Goal: Task Accomplishment & Management: Complete application form

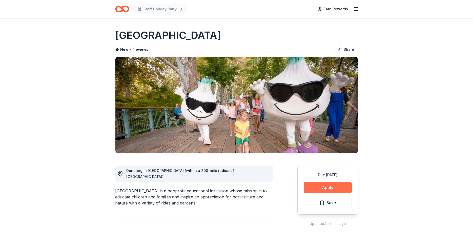
click at [344, 187] on button "Apply" at bounding box center [327, 187] width 48 height 11
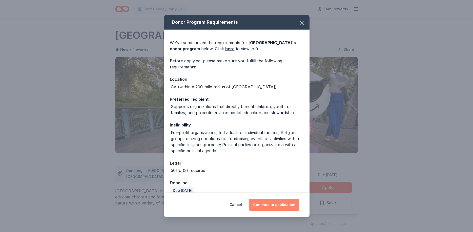
click at [286, 202] on button "Continue to application" at bounding box center [274, 205] width 50 height 12
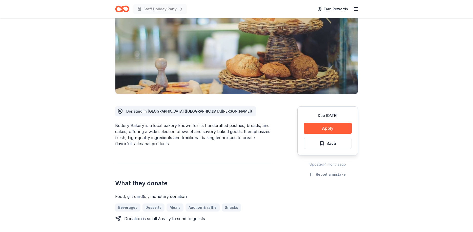
scroll to position [129, 0]
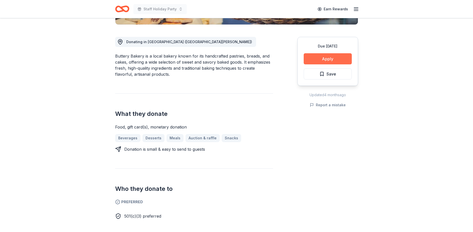
click at [338, 62] on button "Apply" at bounding box center [327, 58] width 48 height 11
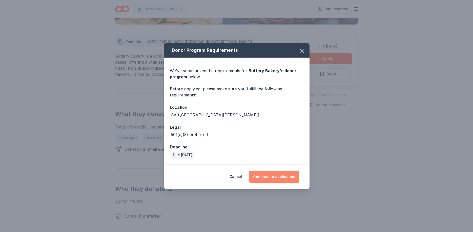
click at [281, 175] on button "Continue to application" at bounding box center [274, 177] width 50 height 12
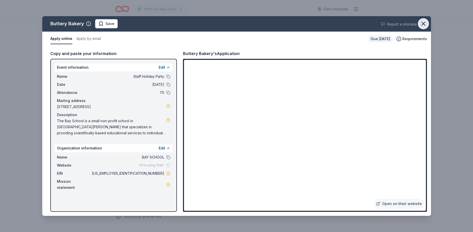
click at [425, 24] on icon "button" at bounding box center [423, 23] width 7 height 7
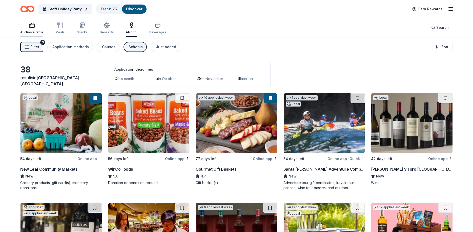
click at [29, 31] on div "Auction & raffle" at bounding box center [31, 32] width 23 height 4
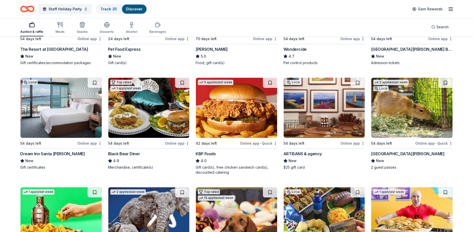
scroll to position [478, 0]
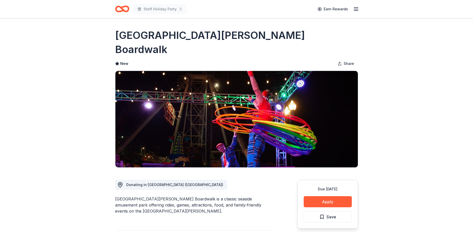
click at [331, 197] on button "Apply" at bounding box center [327, 202] width 48 height 11
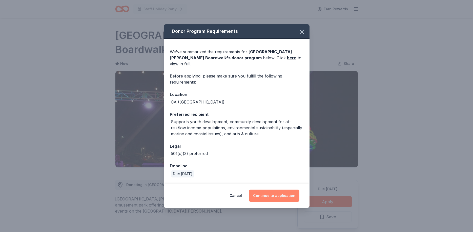
click at [280, 192] on button "Continue to application" at bounding box center [274, 196] width 50 height 12
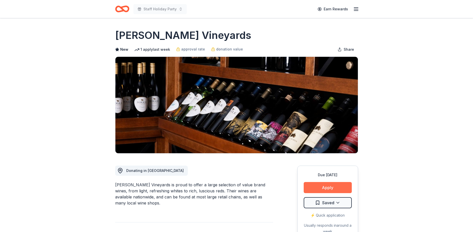
click at [339, 190] on button "Apply" at bounding box center [327, 187] width 48 height 11
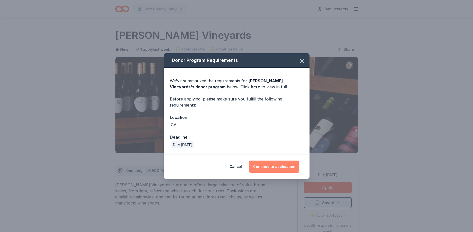
click at [286, 169] on button "Continue to application" at bounding box center [274, 167] width 50 height 12
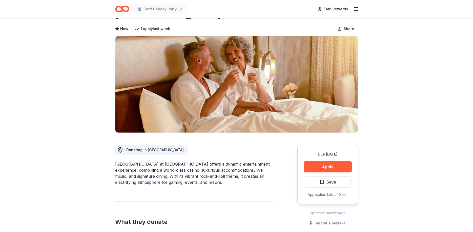
scroll to position [77, 0]
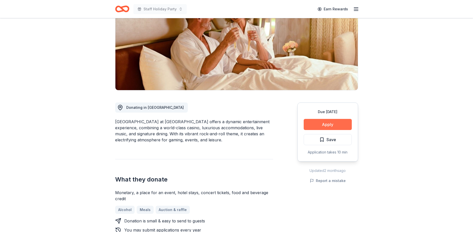
click at [325, 122] on button "Apply" at bounding box center [327, 124] width 48 height 11
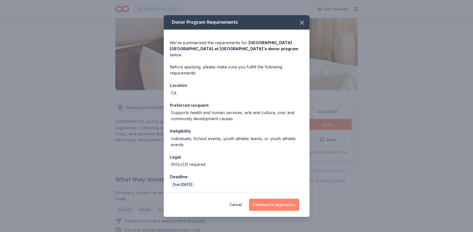
click at [280, 207] on button "Continue to application" at bounding box center [274, 205] width 50 height 12
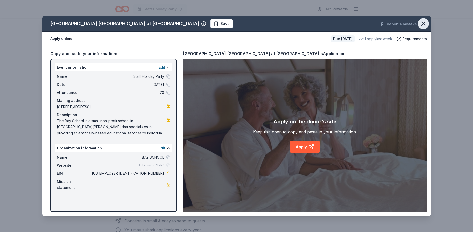
click at [422, 21] on icon "button" at bounding box center [423, 23] width 7 height 7
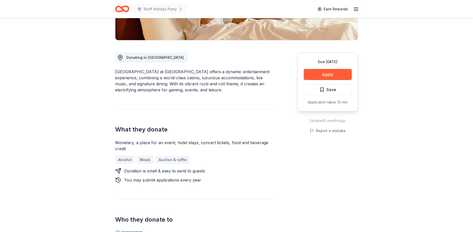
scroll to position [129, 0]
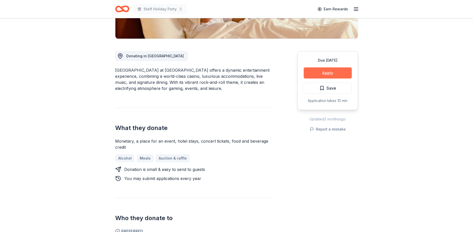
click at [329, 71] on button "Apply" at bounding box center [327, 73] width 48 height 11
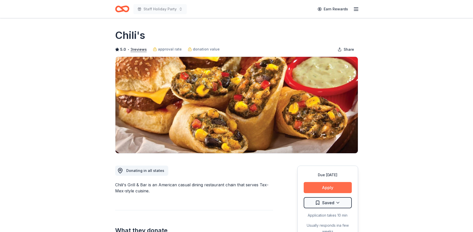
click at [321, 187] on button "Apply" at bounding box center [327, 187] width 48 height 11
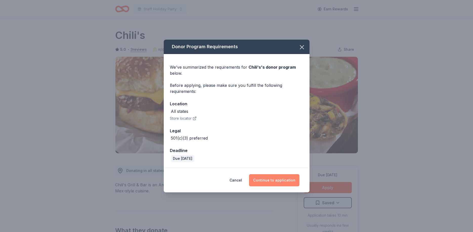
click at [284, 182] on button "Continue to application" at bounding box center [274, 181] width 50 height 12
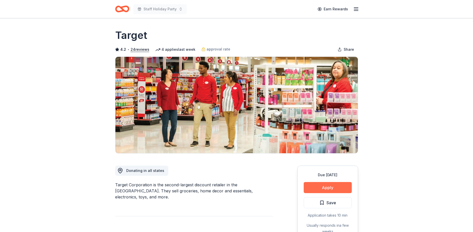
click at [333, 190] on button "Apply" at bounding box center [327, 187] width 48 height 11
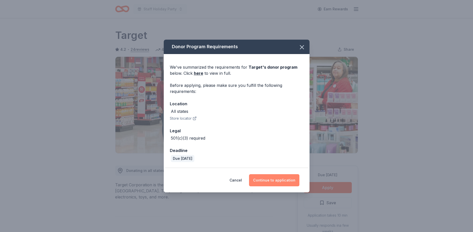
click at [278, 183] on button "Continue to application" at bounding box center [274, 181] width 50 height 12
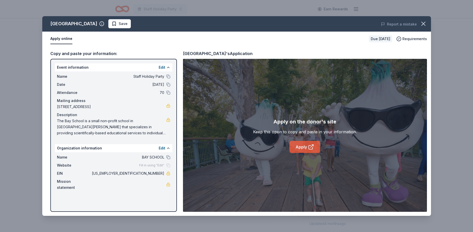
click at [308, 142] on link "Apply" at bounding box center [304, 147] width 31 height 12
